Goal: Information Seeking & Learning: Compare options

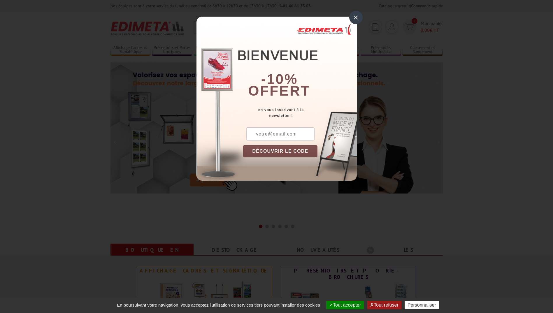
click at [256, 25] on div "-10% offert" at bounding box center [300, 61] width 114 height 79
click at [351, 19] on div "×" at bounding box center [355, 17] width 13 height 13
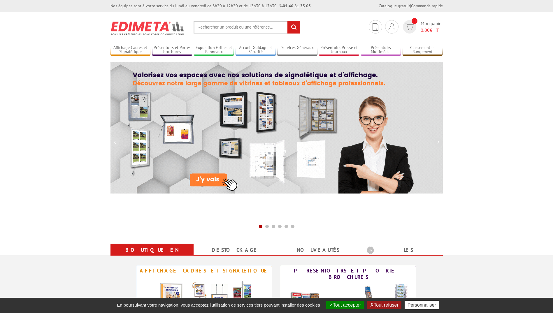
click at [266, 25] on input "text" at bounding box center [247, 27] width 107 height 13
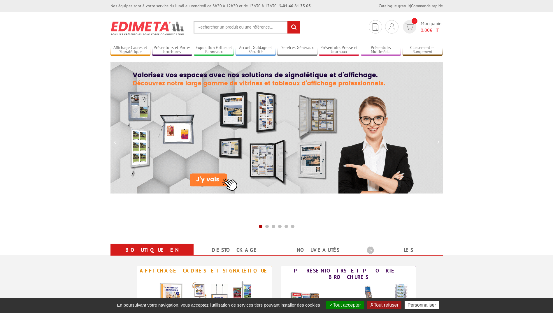
drag, startPoint x: 266, startPoint y: 25, endPoint x: 232, endPoint y: 27, distance: 33.3
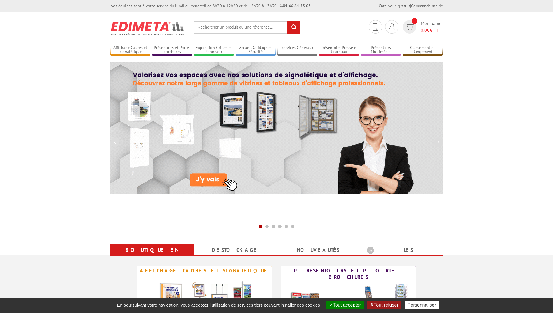
click at [232, 27] on input "text" at bounding box center [247, 27] width 107 height 13
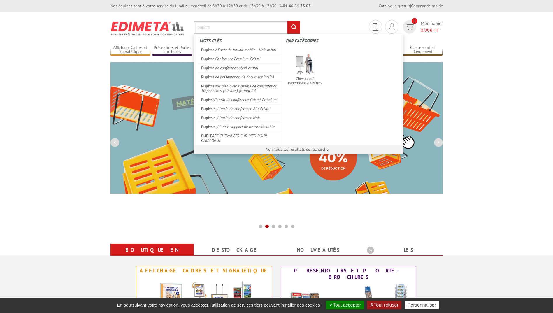
type input "pupitre"
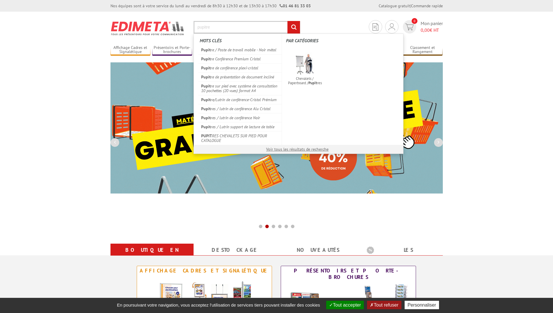
click at [287, 21] on input "rechercher" at bounding box center [293, 27] width 13 height 13
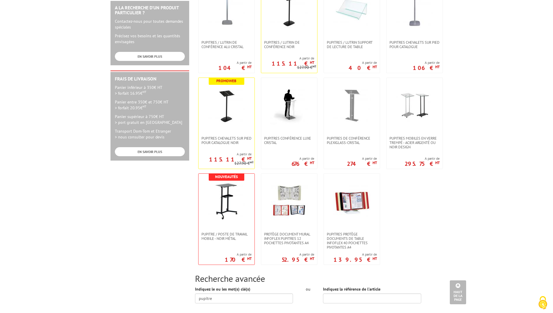
scroll to position [204, 0]
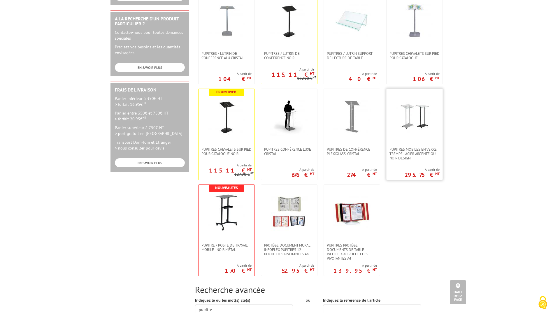
click at [427, 122] on img at bounding box center [415, 117] width 38 height 38
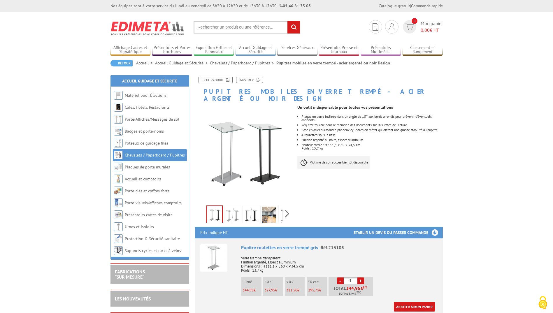
click at [234, 207] on img at bounding box center [233, 216] width 14 height 18
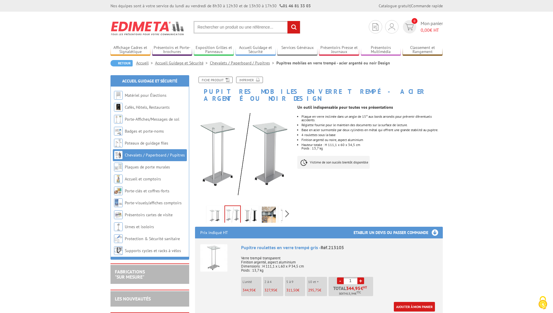
click at [282, 210] on img at bounding box center [287, 216] width 14 height 18
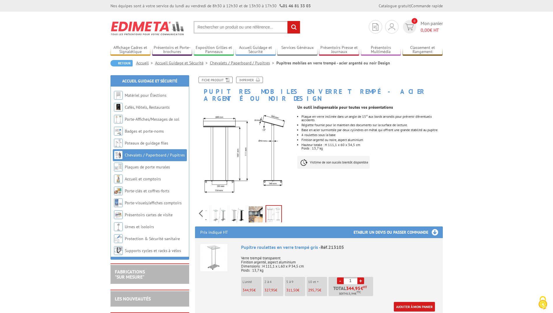
click at [254, 206] on img at bounding box center [256, 215] width 14 height 18
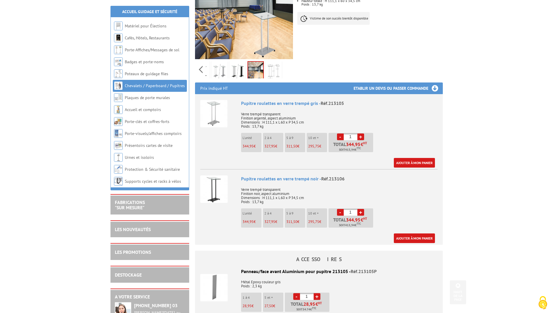
scroll to position [155, 0]
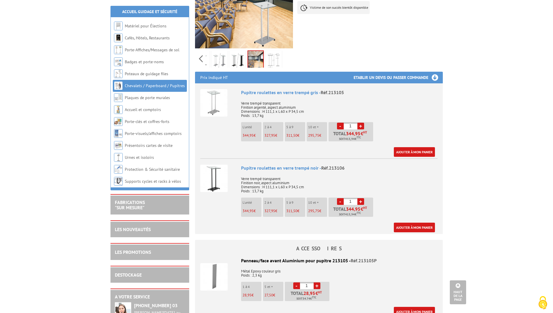
click at [249, 198] on li "L'unité 344,95 €" at bounding box center [251, 207] width 20 height 19
drag, startPoint x: 249, startPoint y: 197, endPoint x: 359, endPoint y: 213, distance: 111.3
click at [359, 213] on div "Pupitre roulettes en verre trempé noir - Réf.213106 Verre trempé transparent Fi…" at bounding box center [339, 199] width 196 height 68
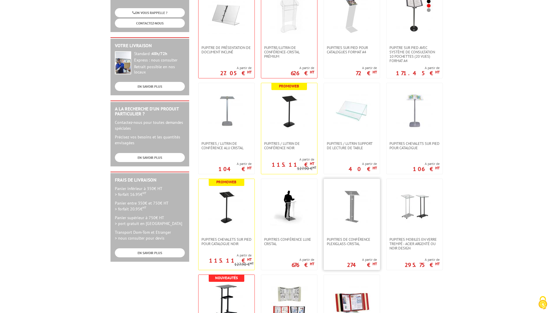
scroll to position [117, 0]
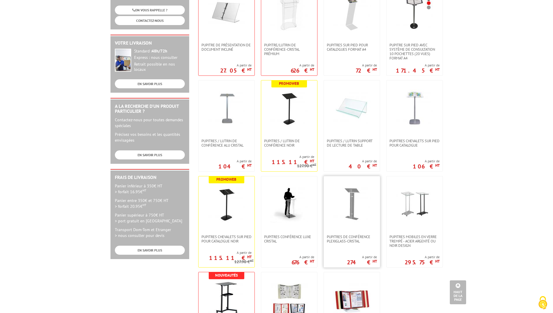
click at [344, 208] on img at bounding box center [352, 204] width 38 height 38
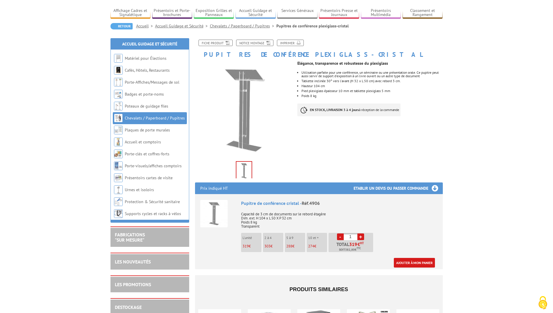
scroll to position [87, 0]
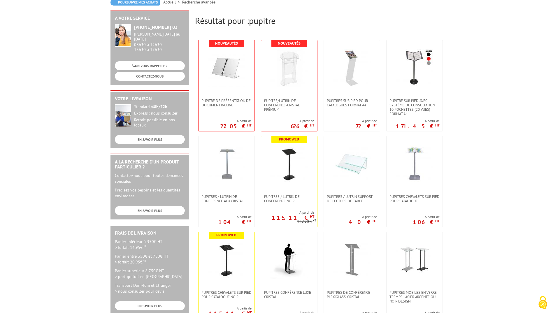
scroll to position [117, 0]
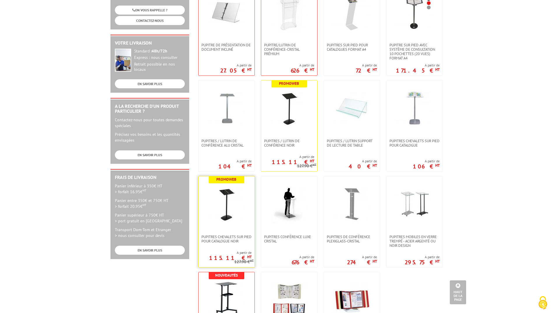
click at [238, 200] on img at bounding box center [227, 204] width 38 height 38
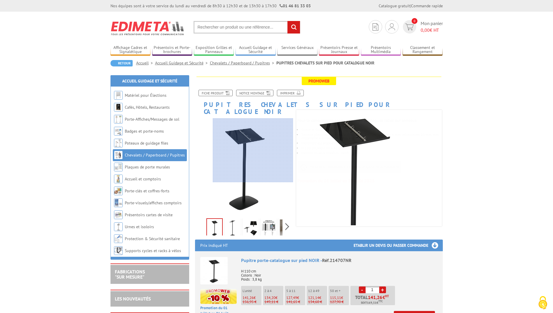
click at [254, 150] on div at bounding box center [253, 150] width 80 height 64
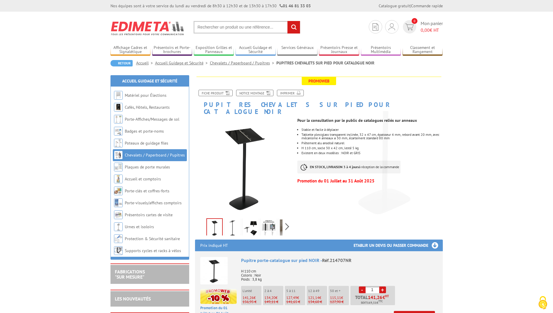
click at [235, 225] on img at bounding box center [233, 228] width 14 height 18
click at [246, 219] on img at bounding box center [251, 228] width 14 height 18
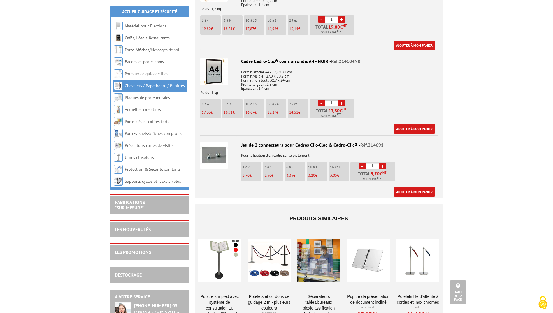
scroll to position [787, 0]
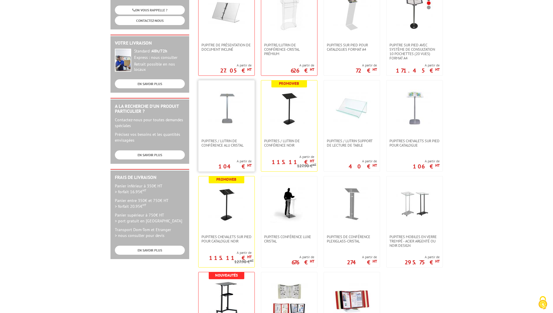
scroll to position [87, 0]
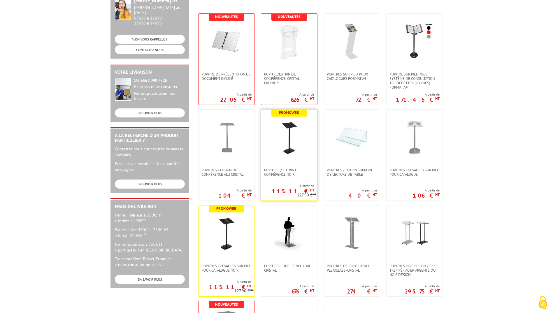
click at [286, 128] on img at bounding box center [289, 137] width 38 height 38
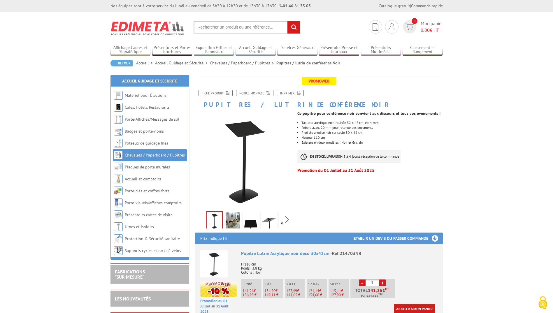
click at [229, 217] on img at bounding box center [233, 221] width 14 height 18
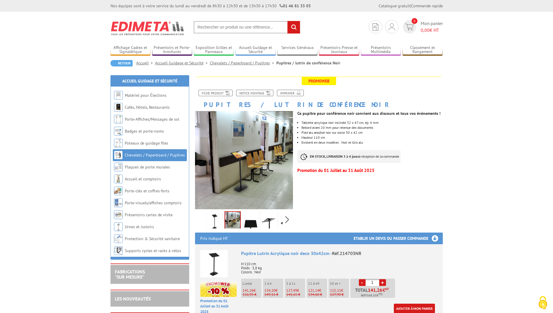
click at [243, 219] on link at bounding box center [251, 221] width 16 height 20
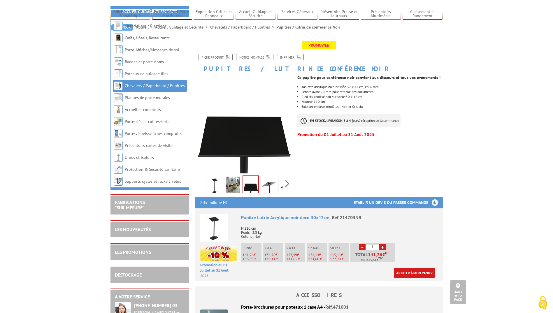
scroll to position [35, 0]
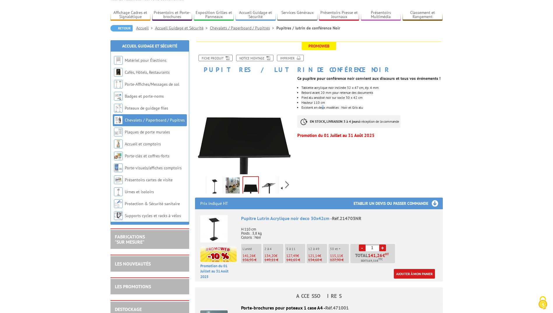
click at [325, 106] on li "Existent en deux modèles : Noir et Gris alu" at bounding box center [371, 107] width 141 height 3
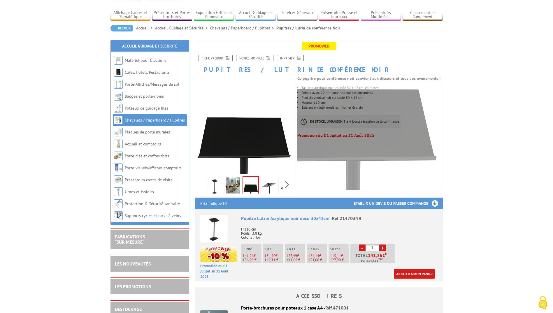
click at [269, 189] on img at bounding box center [269, 187] width 14 height 18
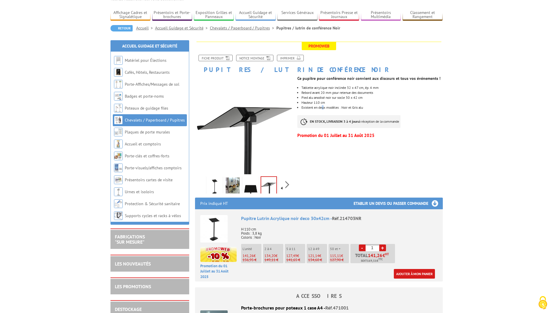
click at [280, 186] on img at bounding box center [287, 187] width 14 height 18
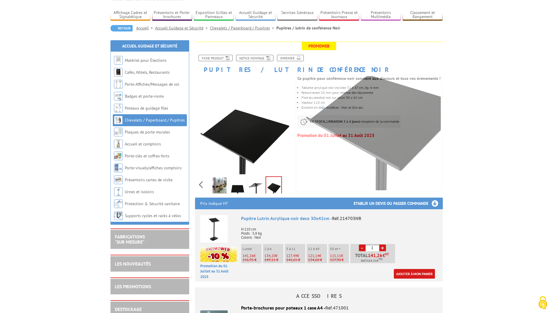
drag, startPoint x: 201, startPoint y: 188, endPoint x: 204, endPoint y: 184, distance: 5.2
click at [201, 187] on div "Previous Next" at bounding box center [244, 184] width 98 height 20
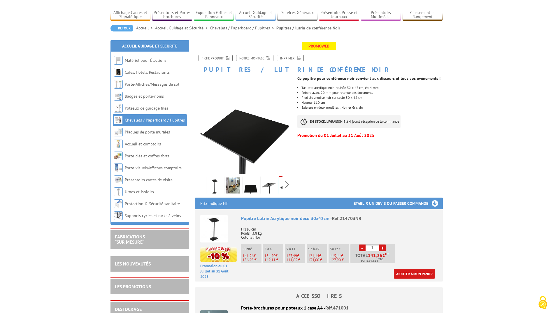
click at [426, 80] on p "Ce pupitre pour conférence noir convient aux discours et tous vos événements !" at bounding box center [369, 78] width 145 height 3
click at [219, 56] on link "Fiche produit" at bounding box center [216, 58] width 34 height 6
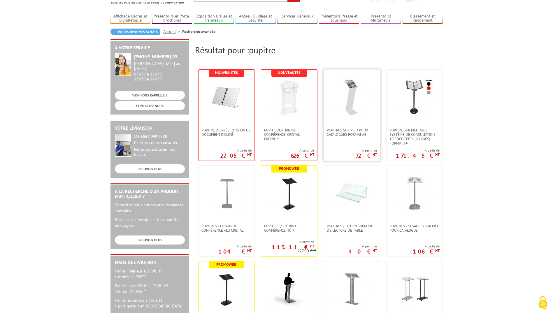
scroll to position [29, 0]
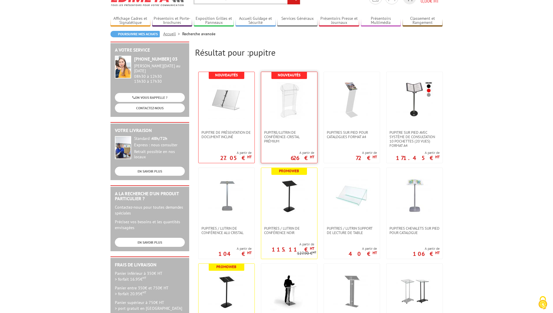
click at [264, 106] on link at bounding box center [289, 101] width 56 height 58
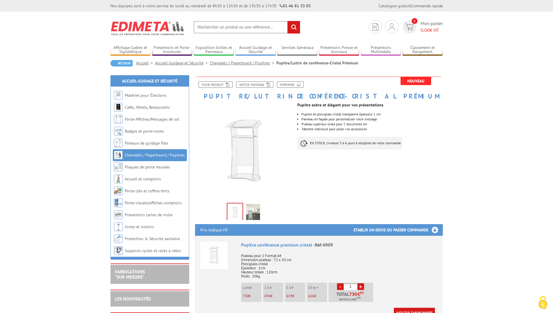
click at [257, 211] on img at bounding box center [253, 213] width 14 height 18
